Goal: Information Seeking & Learning: Learn about a topic

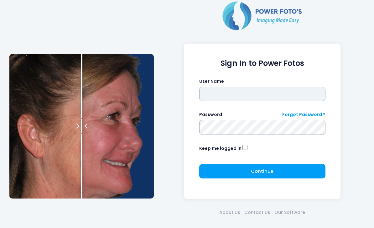
type input "*******"
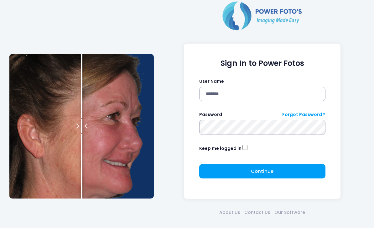
click button "submit" at bounding box center [0, 0] width 0 height 0
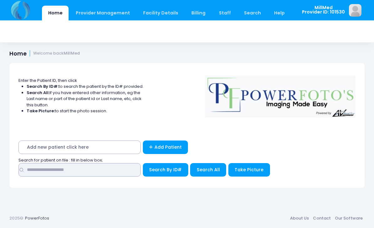
click at [46, 170] on input "text" at bounding box center [79, 169] width 122 height 13
type input "****"
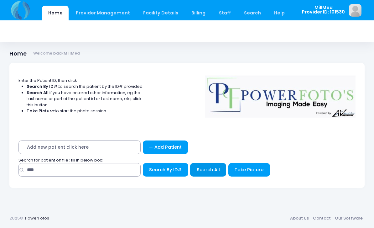
click at [201, 170] on span "Search All" at bounding box center [208, 169] width 23 height 6
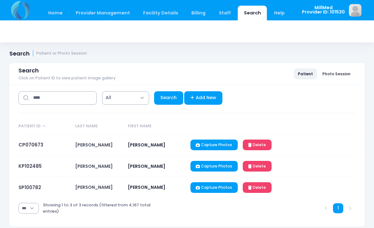
select select "***"
click at [32, 140] on td "CP070673" at bounding box center [45, 144] width 54 height 21
click at [25, 147] on link "CP070673" at bounding box center [30, 144] width 25 height 7
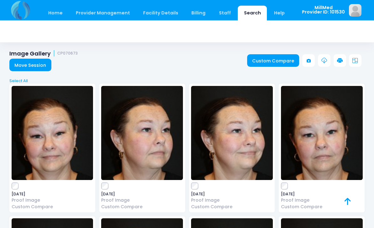
click at [61, 146] on img at bounding box center [53, 133] width 82 height 94
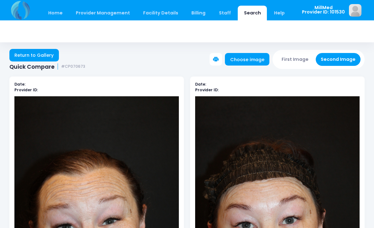
scroll to position [4, 0]
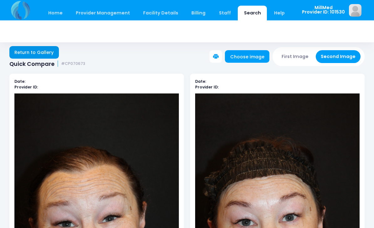
click at [41, 55] on link "Return to Gallery" at bounding box center [34, 52] width 50 height 13
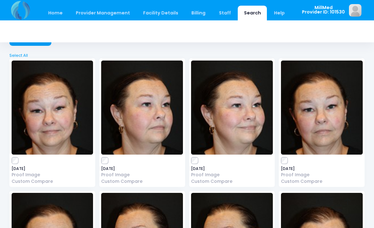
scroll to position [26, 0]
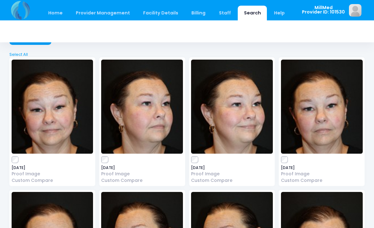
click at [318, 112] on img at bounding box center [322, 107] width 82 height 94
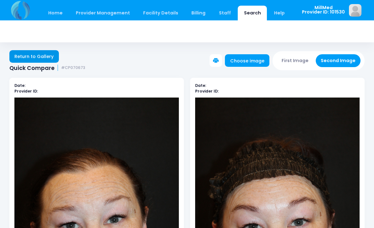
click at [30, 59] on link "Return to Gallery" at bounding box center [34, 56] width 50 height 13
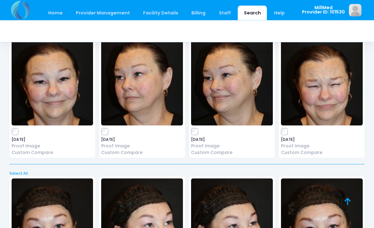
scroll to position [186, 0]
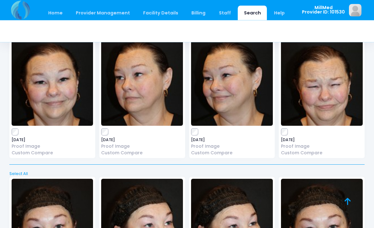
click at [321, 96] on img at bounding box center [322, 79] width 82 height 94
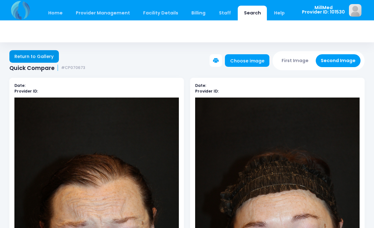
click at [40, 56] on link "Return to Gallery" at bounding box center [34, 56] width 50 height 13
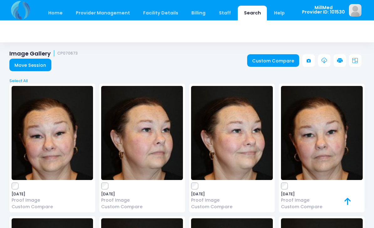
click at [61, 150] on img at bounding box center [53, 133] width 82 height 94
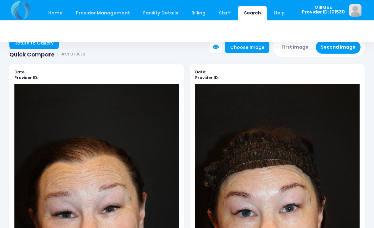
scroll to position [14, 0]
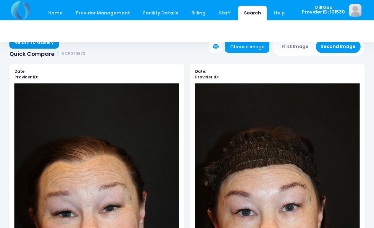
click at [41, 47] on link "Return to Gallery" at bounding box center [34, 42] width 50 height 13
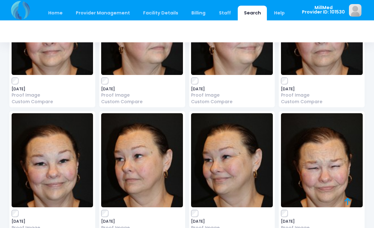
scroll to position [105, 0]
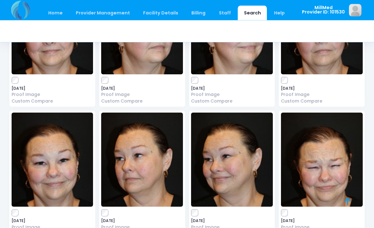
click at [327, 162] on img at bounding box center [322, 160] width 82 height 94
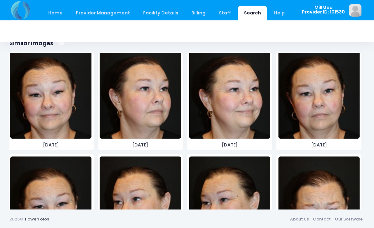
scroll to position [12, 0]
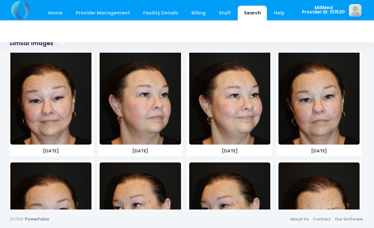
click at [45, 105] on img at bounding box center [50, 97] width 81 height 94
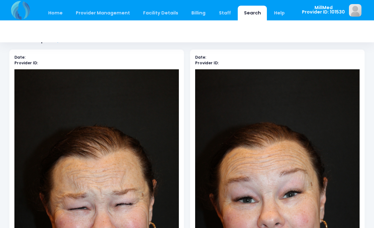
scroll to position [0, 0]
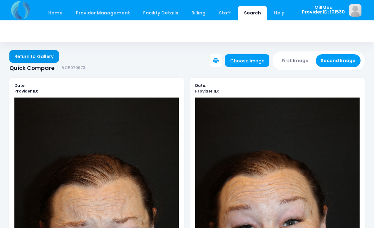
click at [39, 50] on link "Return to Gallery" at bounding box center [34, 56] width 50 height 13
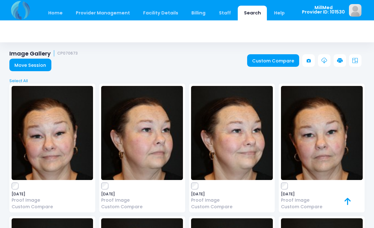
click at [328, 126] on img at bounding box center [322, 133] width 82 height 94
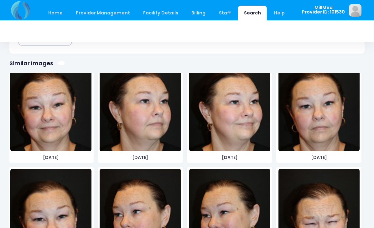
scroll to position [23, 0]
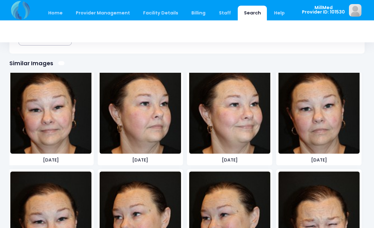
click at [318, 124] on img at bounding box center [319, 107] width 81 height 94
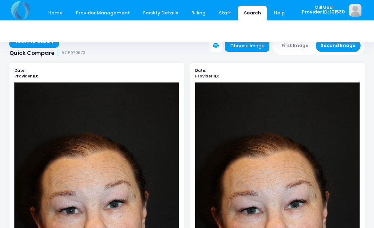
scroll to position [0, 0]
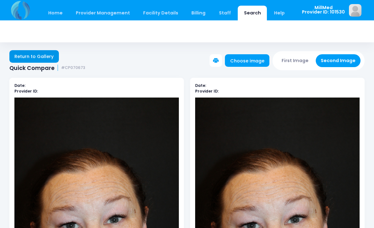
click at [40, 54] on link "Return to Gallery" at bounding box center [34, 56] width 50 height 13
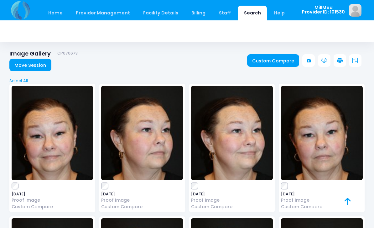
click at [325, 145] on img at bounding box center [322, 133] width 82 height 94
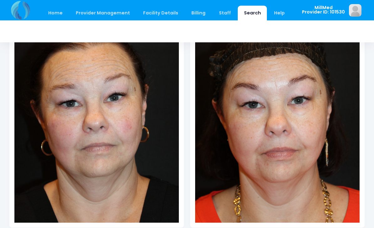
scroll to position [122, 0]
click at [318, 107] on img at bounding box center [277, 99] width 165 height 247
click at [234, 119] on img at bounding box center [277, 99] width 165 height 247
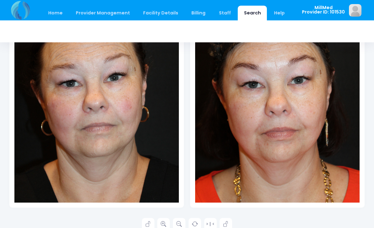
click at [238, 9] on link "Search" at bounding box center [252, 13] width 29 height 15
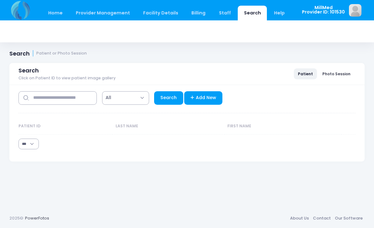
select select "***"
type input "******"
click at [164, 93] on link "Search" at bounding box center [168, 97] width 29 height 13
select select "***"
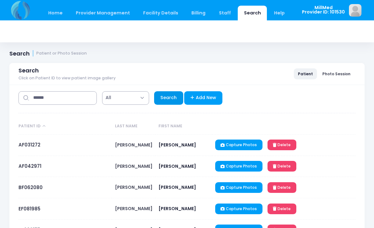
click at [164, 97] on link "Search" at bounding box center [168, 97] width 29 height 13
select select "***"
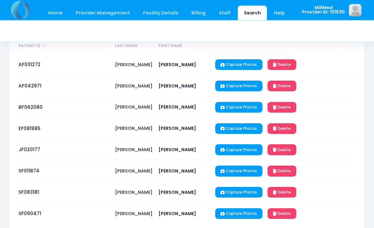
scroll to position [104, 0]
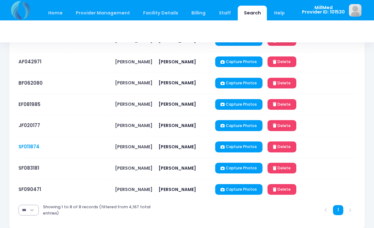
click at [25, 145] on link "SF011874" at bounding box center [28, 146] width 21 height 7
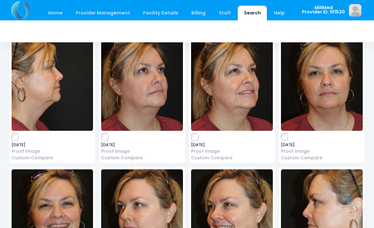
scroll to position [327, 0]
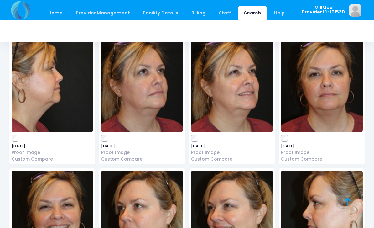
click at [335, 108] on img at bounding box center [322, 85] width 82 height 94
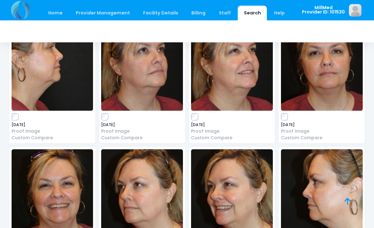
scroll to position [354, 0]
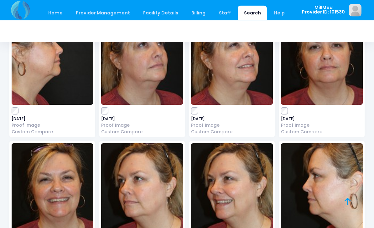
click at [224, 74] on img at bounding box center [232, 58] width 82 height 94
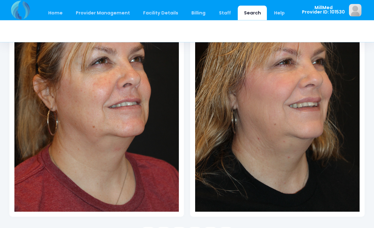
scroll to position [132, 0]
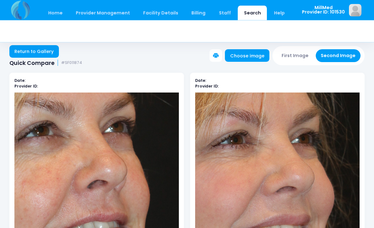
scroll to position [4, 0]
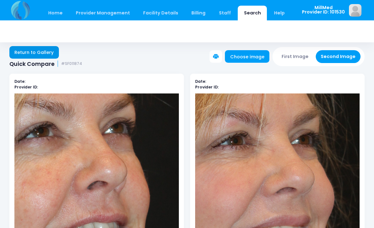
click at [21, 52] on link "Return to Gallery" at bounding box center [34, 52] width 50 height 13
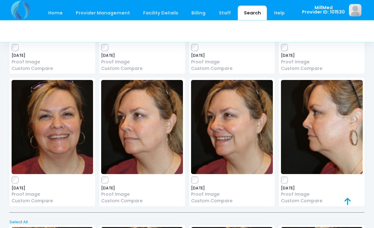
scroll to position [421, 0]
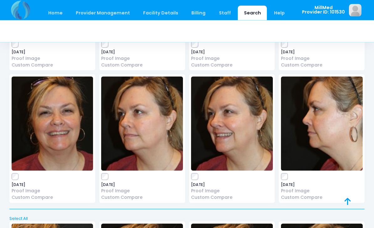
click at [229, 131] on img at bounding box center [232, 124] width 82 height 94
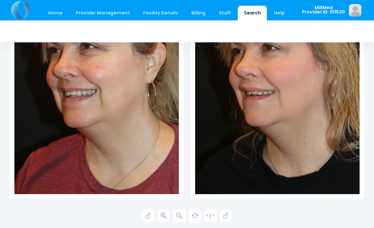
scroll to position [152, 0]
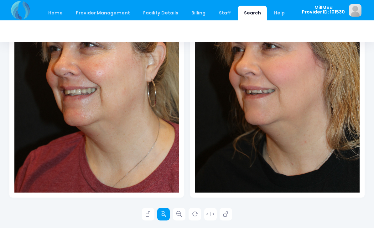
click at [164, 208] on link at bounding box center [163, 214] width 13 height 13
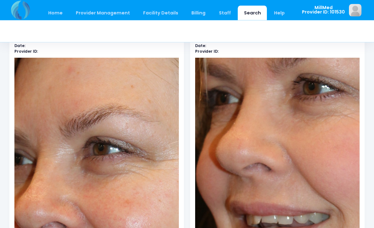
scroll to position [0, 0]
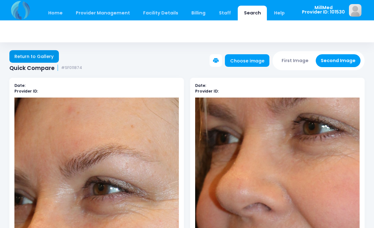
click at [25, 55] on link "Return to Gallery" at bounding box center [34, 56] width 50 height 13
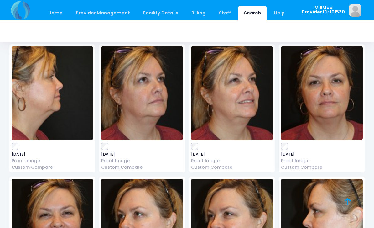
scroll to position [319, 0]
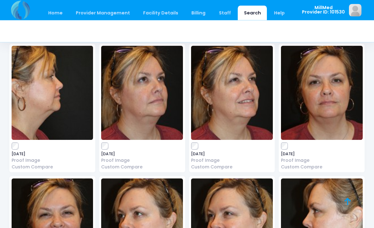
click at [321, 100] on img at bounding box center [322, 93] width 82 height 94
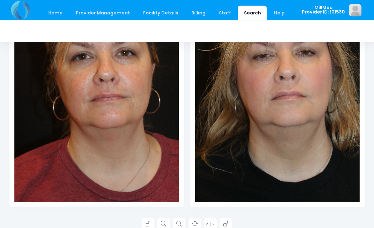
scroll to position [142, 0]
click at [160, 222] on link at bounding box center [163, 224] width 13 height 13
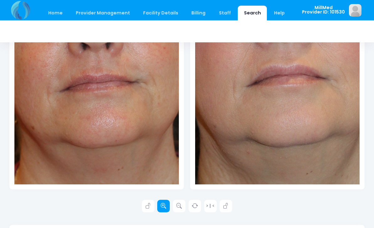
scroll to position [162, 0]
